Goal: Check status

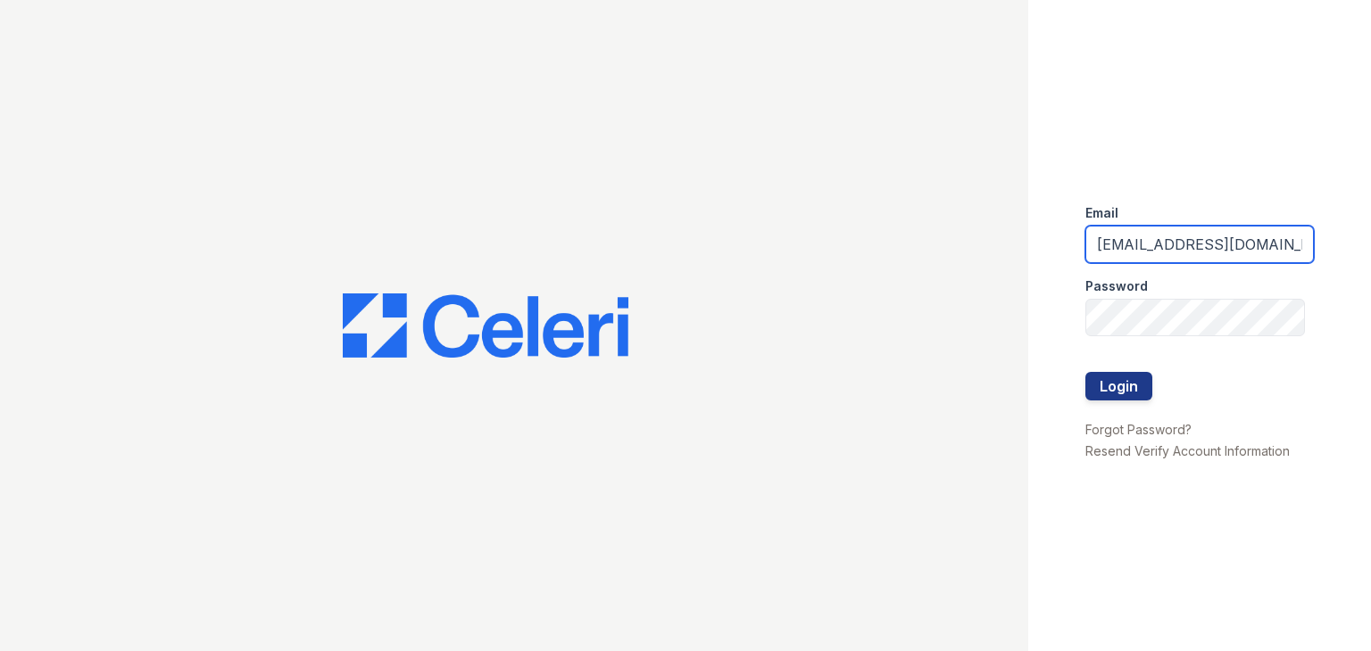
click at [1163, 243] on input "washington1@cafmanagement.com" at bounding box center [1199, 244] width 228 height 37
click at [1179, 243] on input "washington1@cafmanagement.com" at bounding box center [1199, 244] width 228 height 37
type input "[DOMAIN_NAME][EMAIL_ADDRESS][DOMAIN_NAME]"
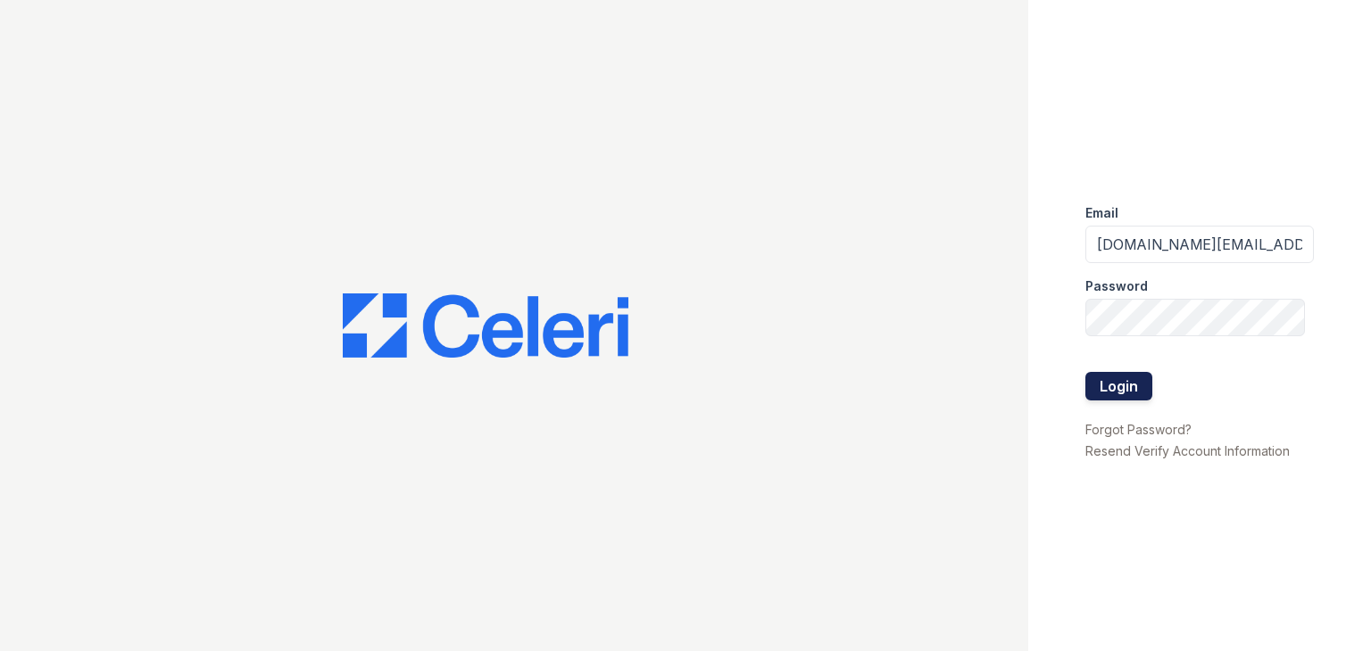
click at [1101, 383] on button "Login" at bounding box center [1118, 386] width 67 height 29
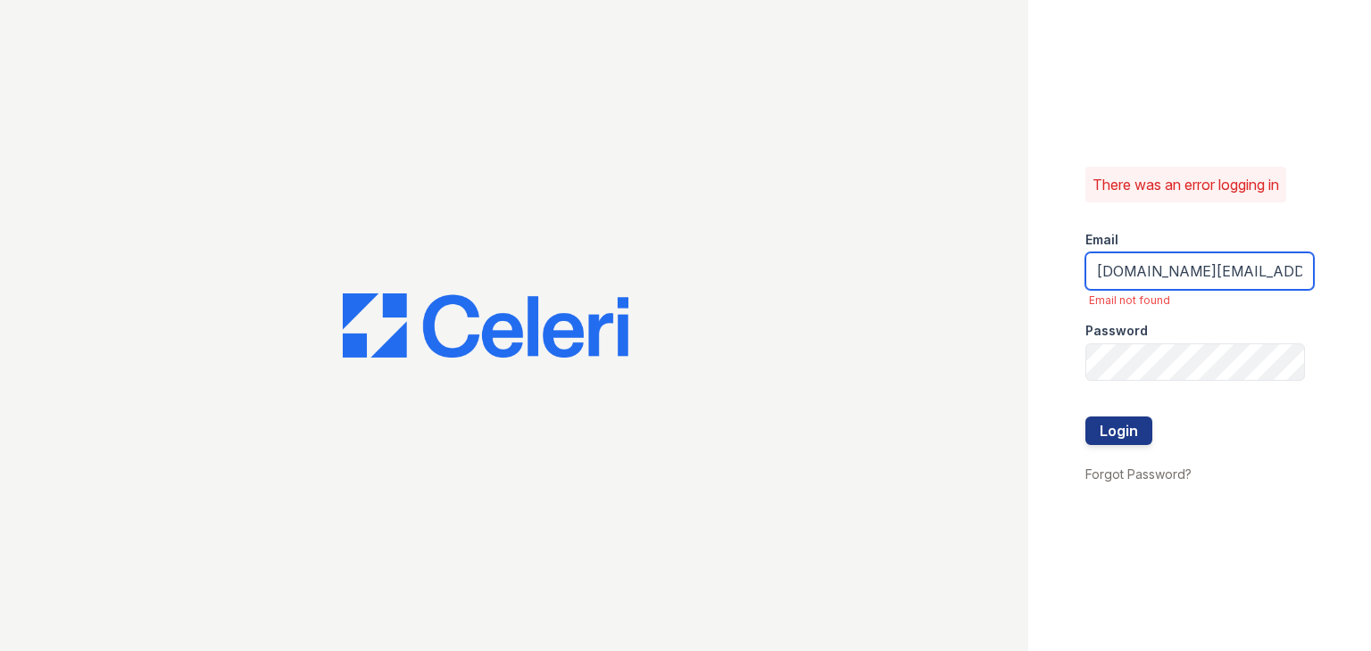
click at [1155, 270] on input "[DOMAIN_NAME][EMAIL_ADDRESS][DOMAIN_NAME]" at bounding box center [1199, 271] width 228 height 37
type input "[DOMAIN_NAME][EMAIL_ADDRESS][DOMAIN_NAME]"
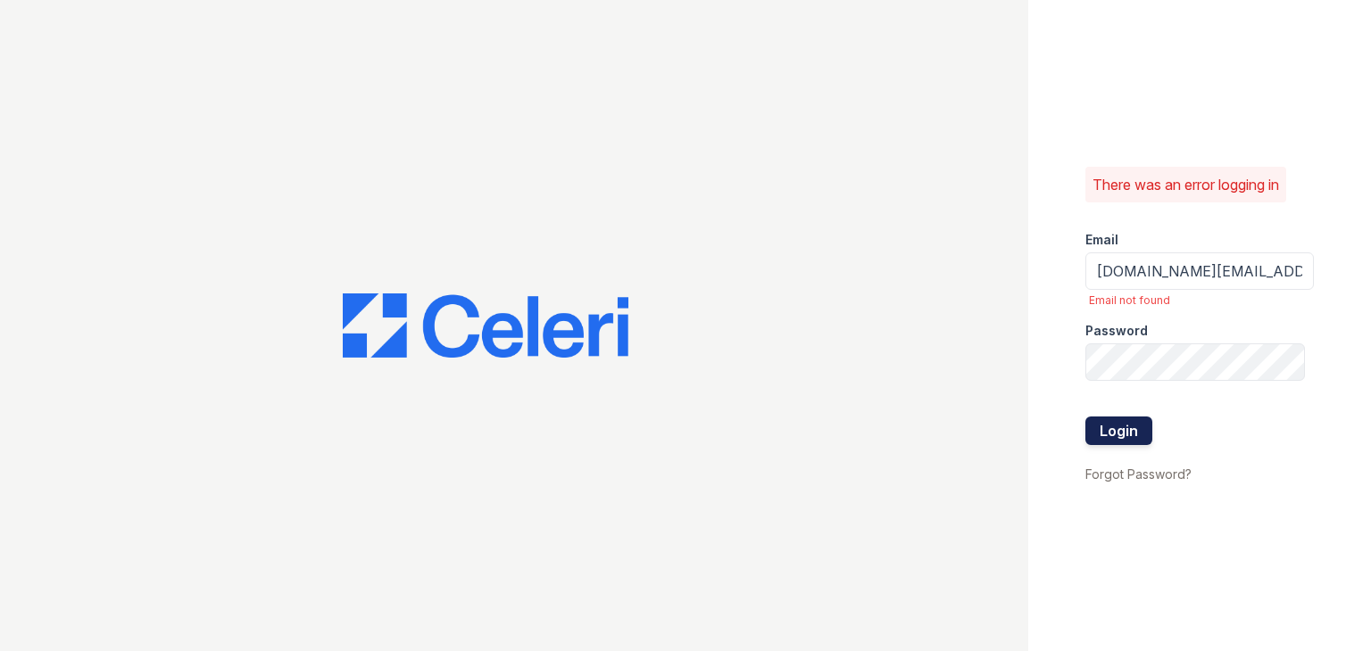
click at [1100, 436] on button "Login" at bounding box center [1118, 431] width 67 height 29
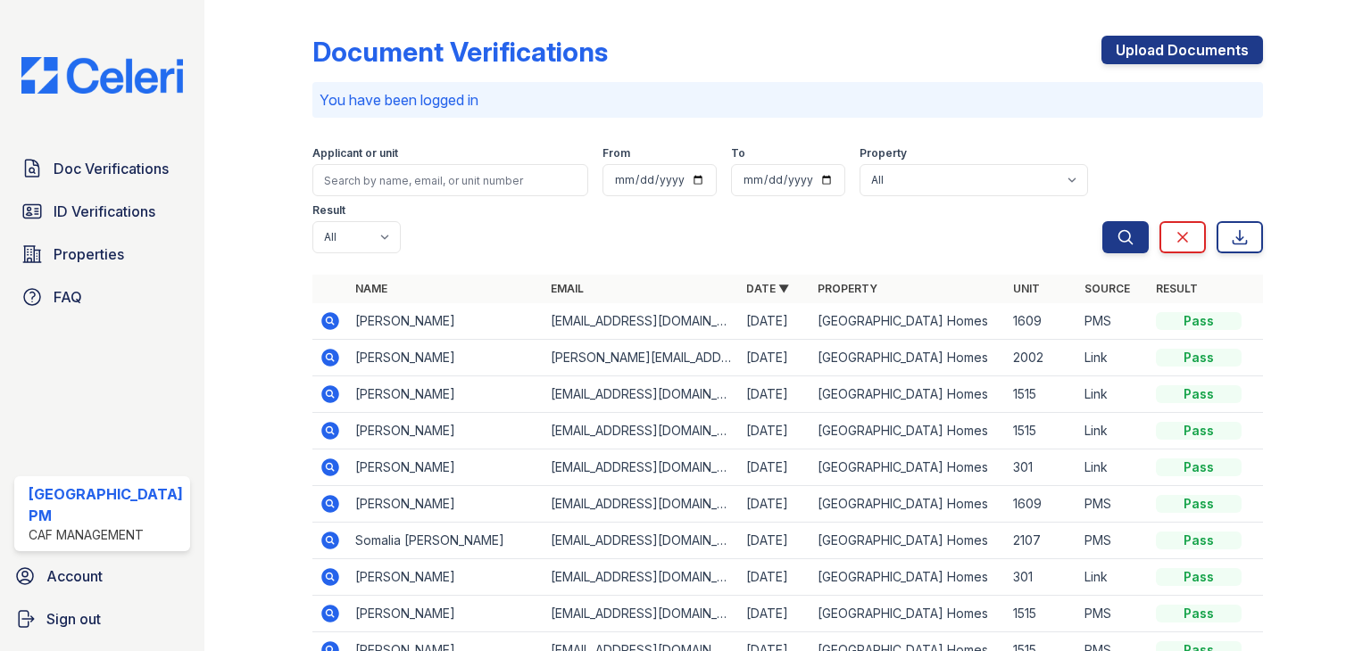
click at [756, 254] on form "Applicant or unit From To Property All Prescott Park Apartment Homes Result All…" at bounding box center [787, 196] width 950 height 129
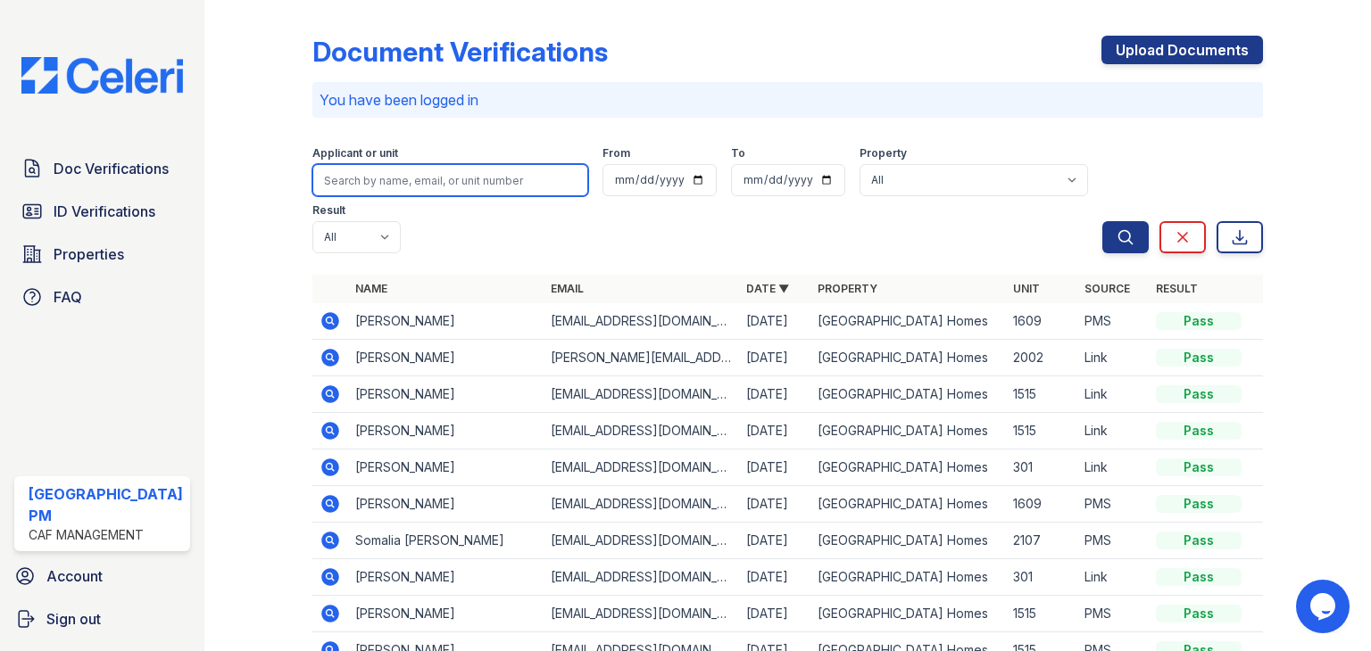
click at [393, 181] on input "search" at bounding box center [450, 180] width 276 height 32
type input "rome"
click at [1102, 221] on button "Search" at bounding box center [1125, 237] width 46 height 32
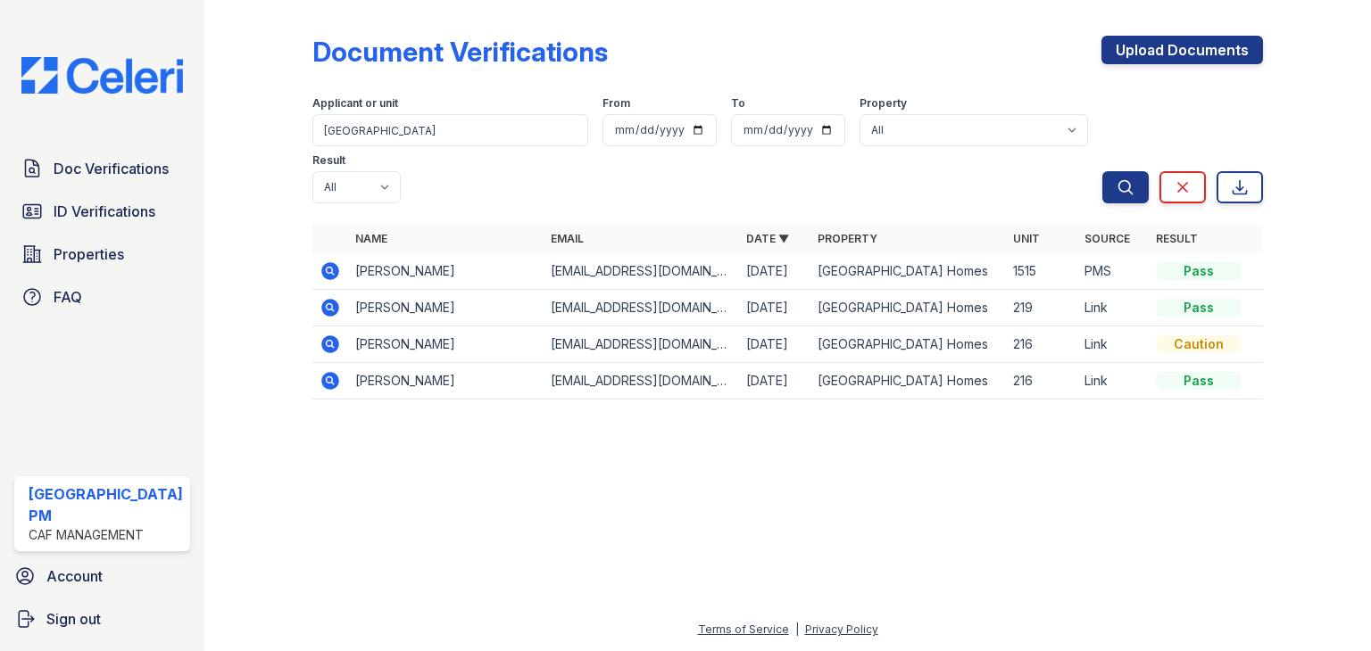
click at [639, 482] on div at bounding box center [787, 532] width 1109 height 173
click at [331, 262] on icon at bounding box center [330, 271] width 18 height 18
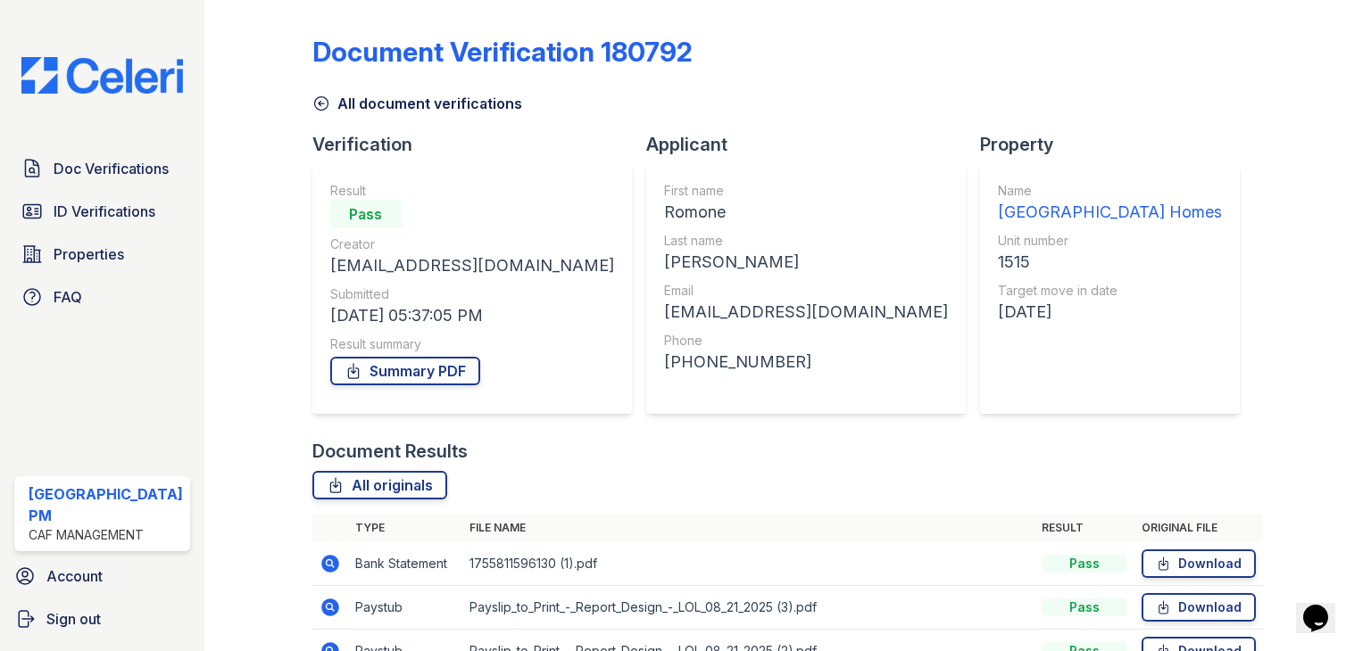
click at [838, 479] on div "All originals" at bounding box center [787, 485] width 950 height 29
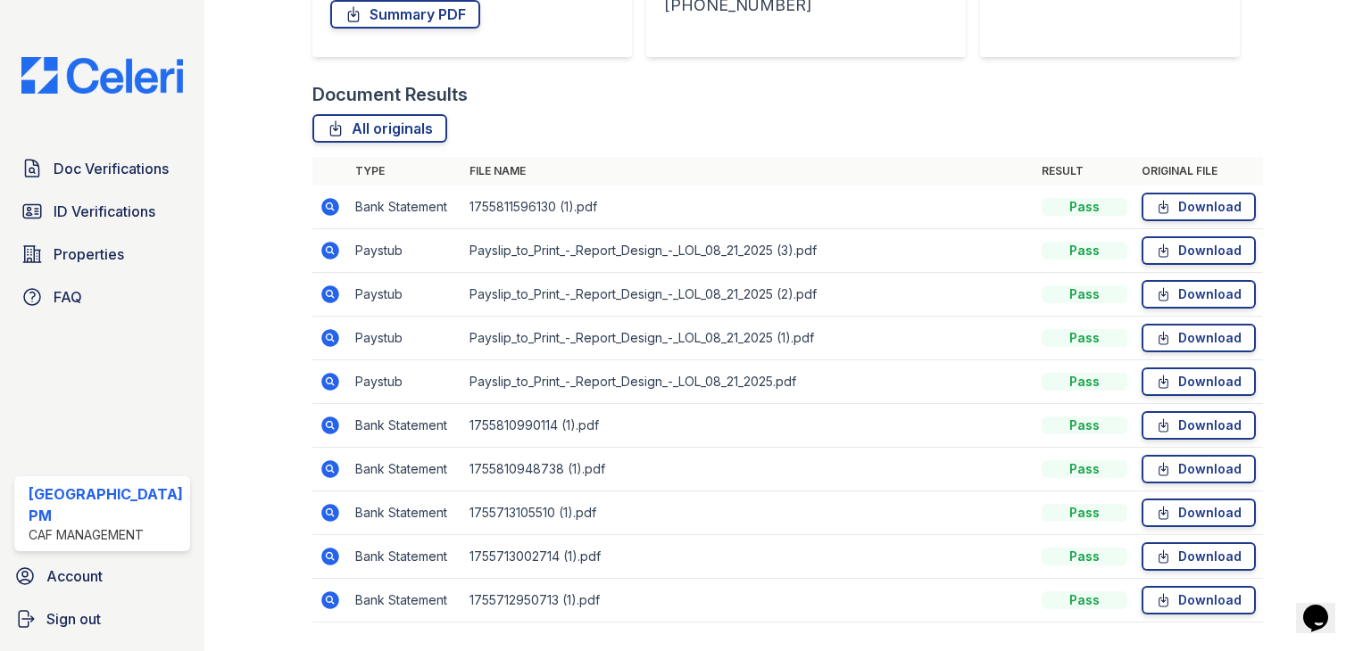
scroll to position [393, 0]
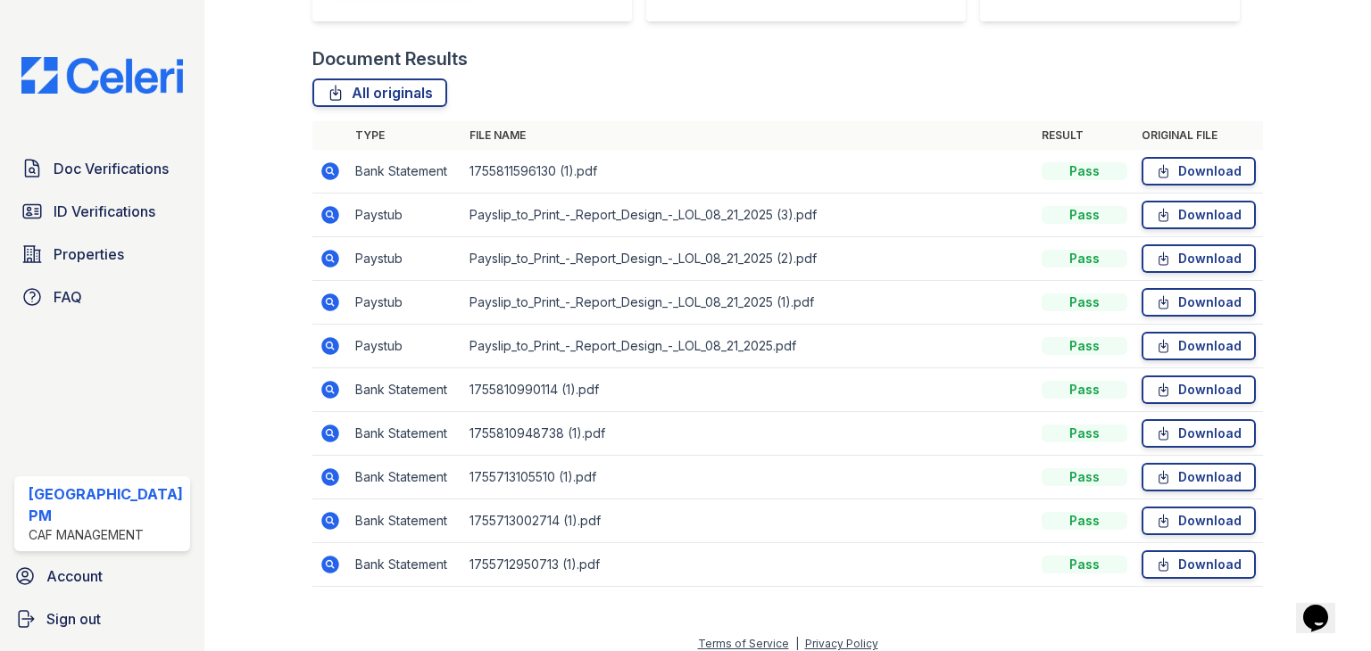
click at [285, 439] on div at bounding box center [272, 109] width 79 height 991
click at [892, 76] on div "Document Results All originals Type File name Result Original file Bank Stateme…" at bounding box center [787, 325] width 950 height 559
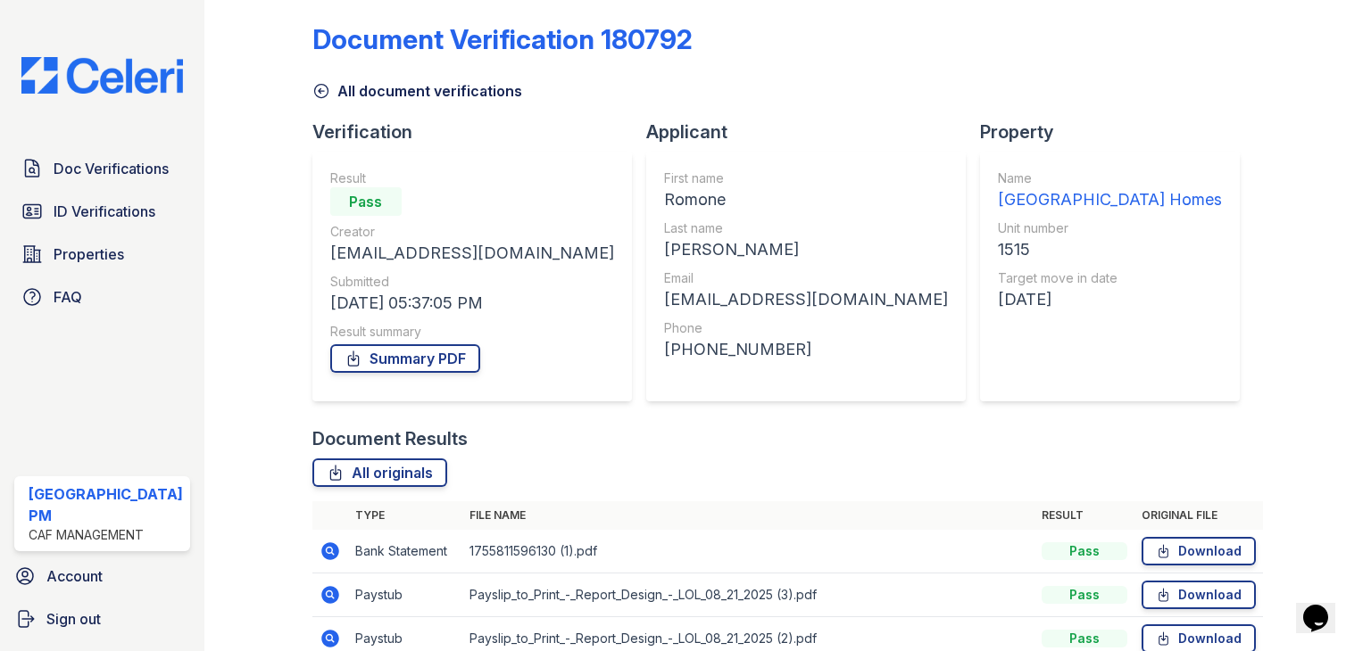
scroll to position [0, 0]
